Goal: Transaction & Acquisition: Purchase product/service

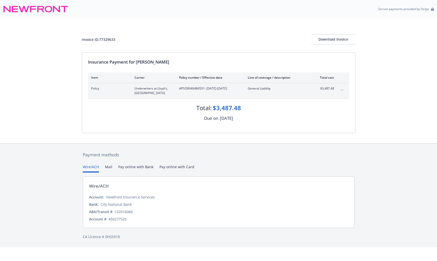
click at [422, 35] on div "Invoice ID: 77329633 Download Invoice Insurance Payment for [PERSON_NAME] Item …" at bounding box center [218, 80] width 437 height 125
click at [132, 168] on button "Pay online with Bank" at bounding box center [135, 168] width 35 height 8
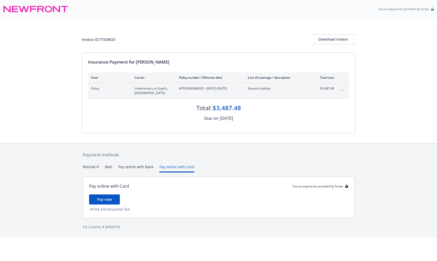
click at [179, 165] on button "Pay online with Card" at bounding box center [176, 168] width 35 height 8
click at [142, 165] on button "Pay online with Bank" at bounding box center [135, 168] width 35 height 8
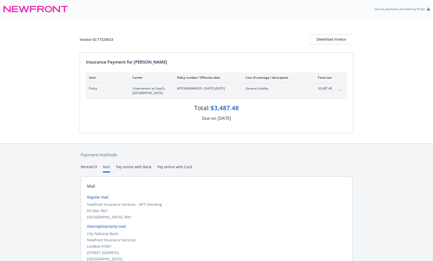
click at [111, 167] on div "Wire/ACH Mail Pay online with Bank Pay online with Card" at bounding box center [216, 168] width 271 height 8
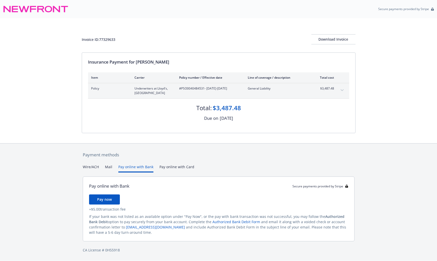
click at [132, 168] on button "Pay online with Bank" at bounding box center [135, 168] width 35 height 8
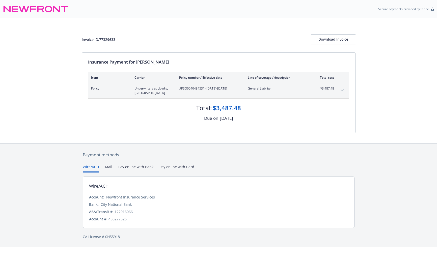
click at [89, 167] on button "Wire/ACH" at bounding box center [91, 168] width 16 height 8
click at [341, 89] on button "expand content" at bounding box center [342, 90] width 8 height 8
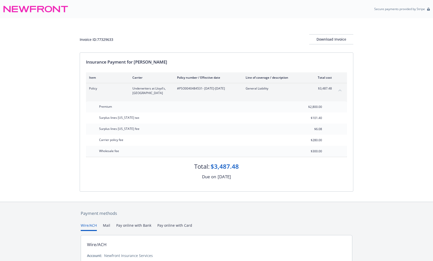
click at [341, 89] on button "collapse content" at bounding box center [340, 90] width 8 height 8
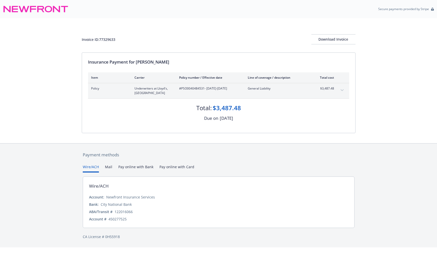
click at [341, 89] on button "expand content" at bounding box center [342, 90] width 8 height 8
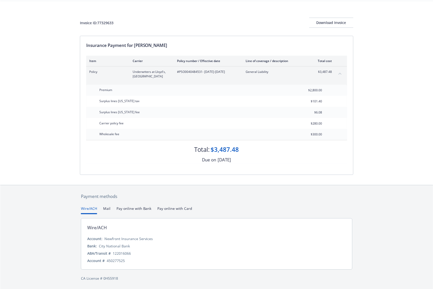
scroll to position [17, 0]
click at [128, 207] on button "Pay online with Bank" at bounding box center [133, 210] width 35 height 8
click at [94, 206] on button "Wire/ACH" at bounding box center [89, 210] width 16 height 8
click at [128, 208] on button "Pay online with Bank" at bounding box center [133, 210] width 35 height 8
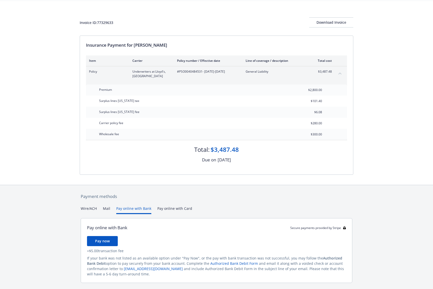
click at [93, 210] on button "Wire/ACH" at bounding box center [89, 210] width 16 height 8
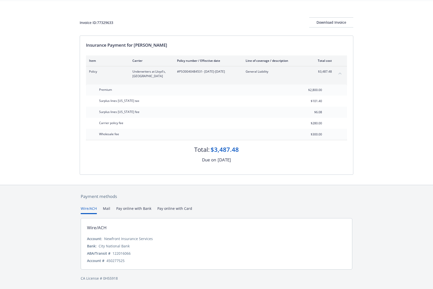
click at [123, 207] on button "Pay online with Bank" at bounding box center [133, 210] width 35 height 8
